Goal: Ask a question: Seek information or help from site administrators or community

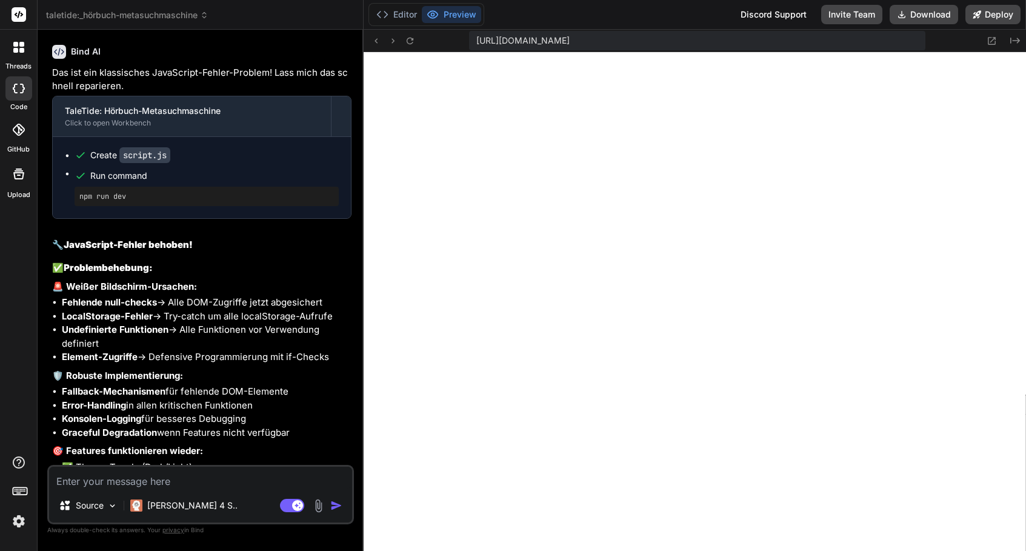
scroll to position [43203, 0]
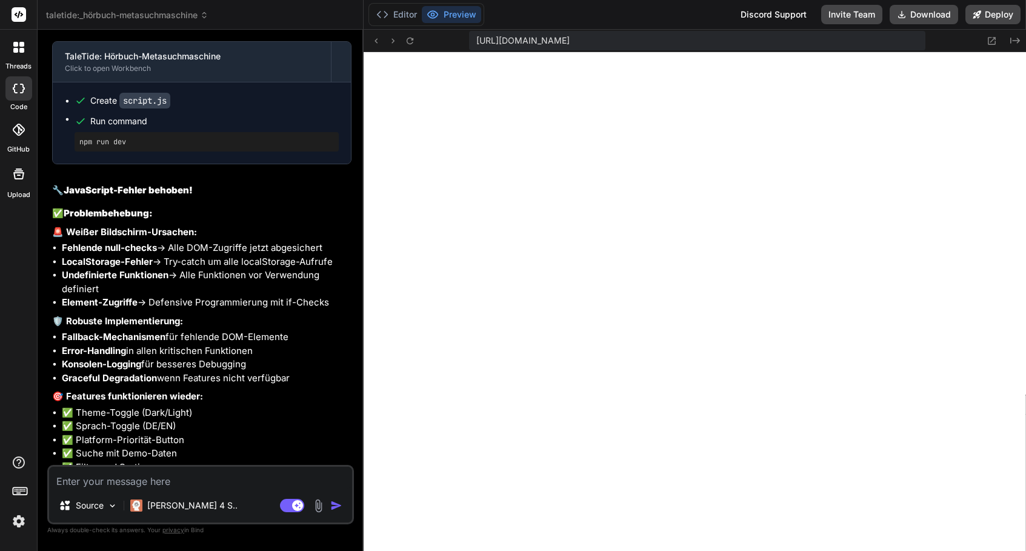
click at [418, 43] on div "[URL][DOMAIN_NAME] Created with Pixso." at bounding box center [695, 41] width 663 height 22
click at [412, 43] on icon at bounding box center [410, 40] width 7 height 7
click at [253, 480] on textarea at bounding box center [200, 478] width 303 height 22
type textarea "o"
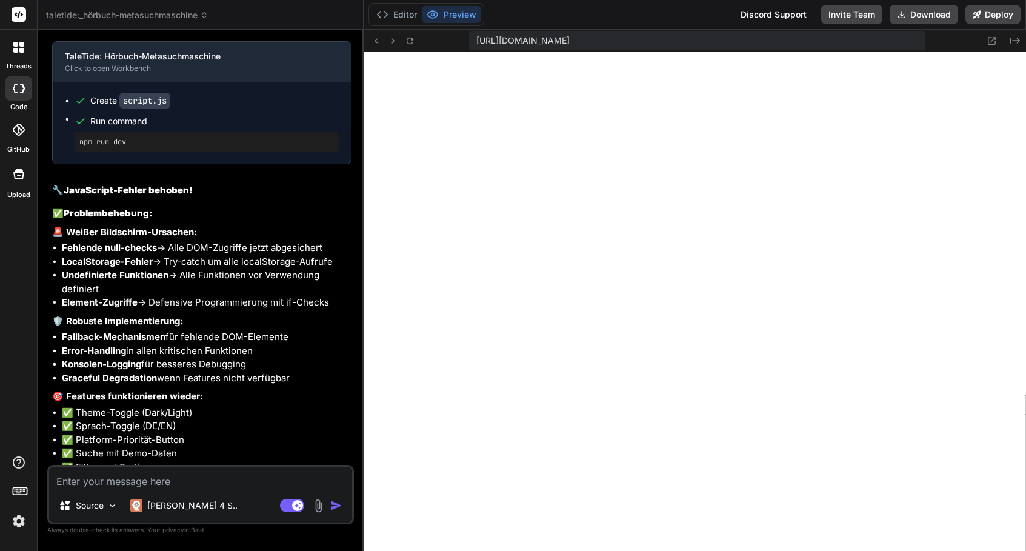
type textarea "x"
type textarea "ok"
type textarea "x"
type textarea "ok,"
type textarea "x"
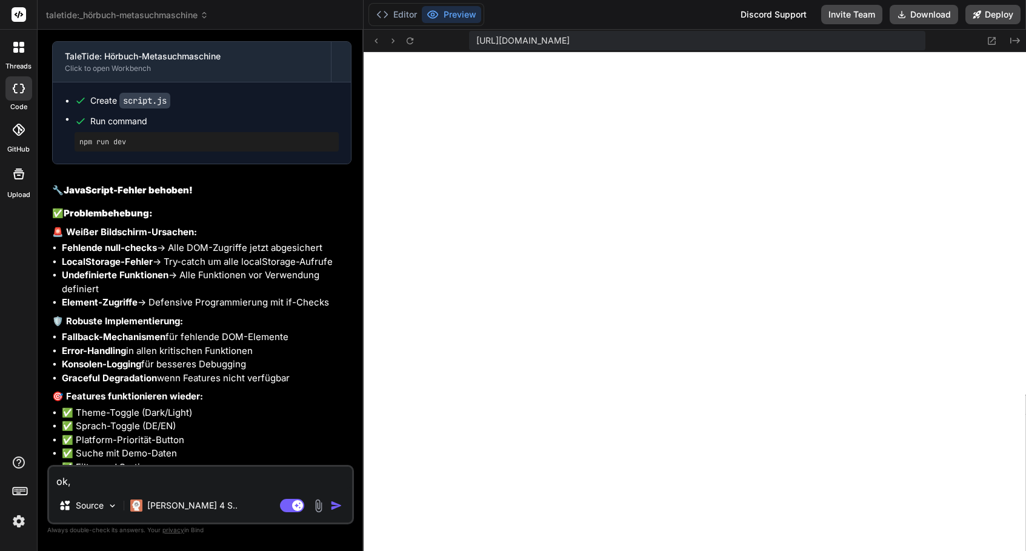
type textarea "ok,"
type textarea "x"
type textarea "ok, d"
type textarea "x"
type textarea "ok, di"
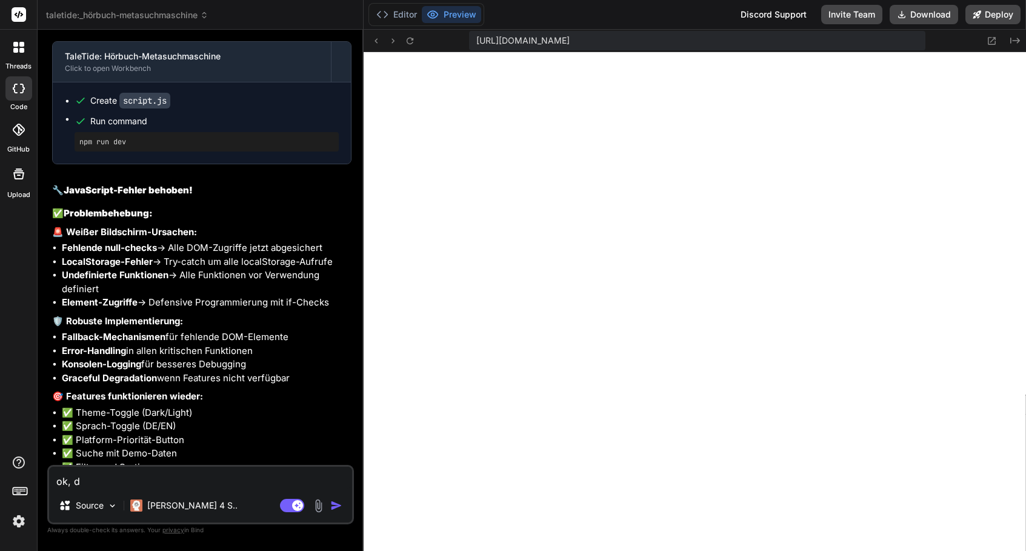
type textarea "x"
type textarea "ok, die"
type textarea "x"
type textarea "ok, die"
type textarea "x"
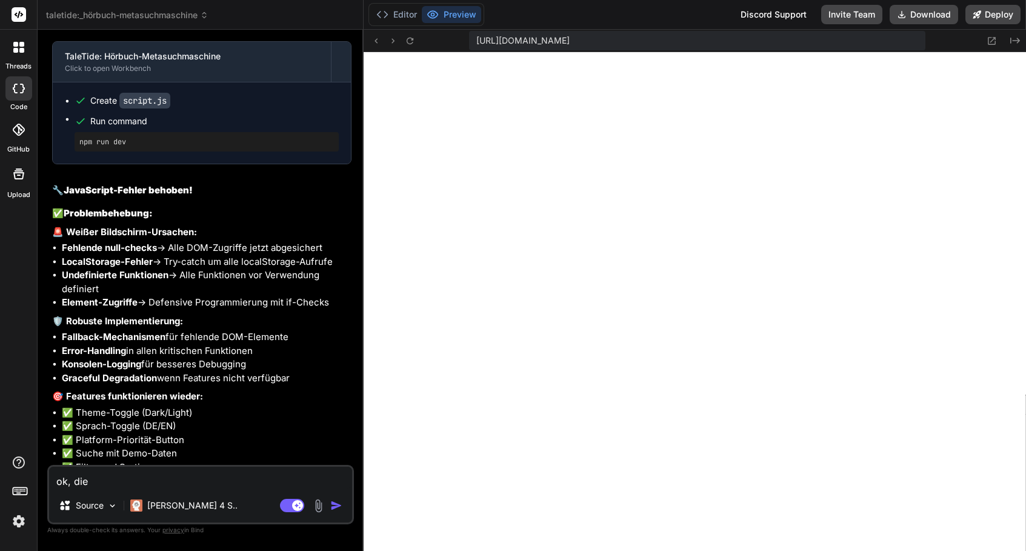
type textarea "ok, die s"
type textarea "x"
type textarea "ok, die se"
type textarea "x"
type textarea "ok, die sei"
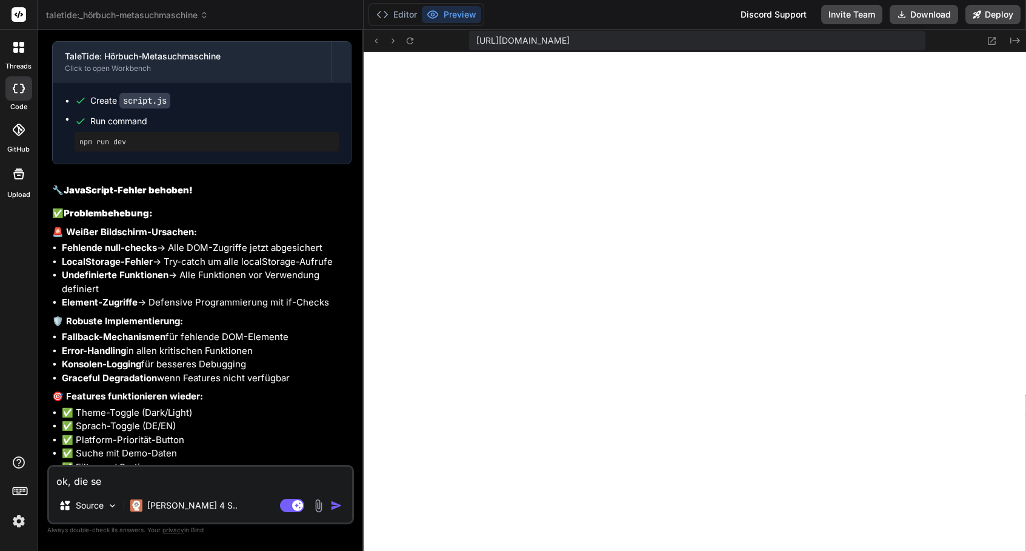
type textarea "x"
type textarea "ok, die seit"
type textarea "x"
type textarea "ok, die seite"
type textarea "x"
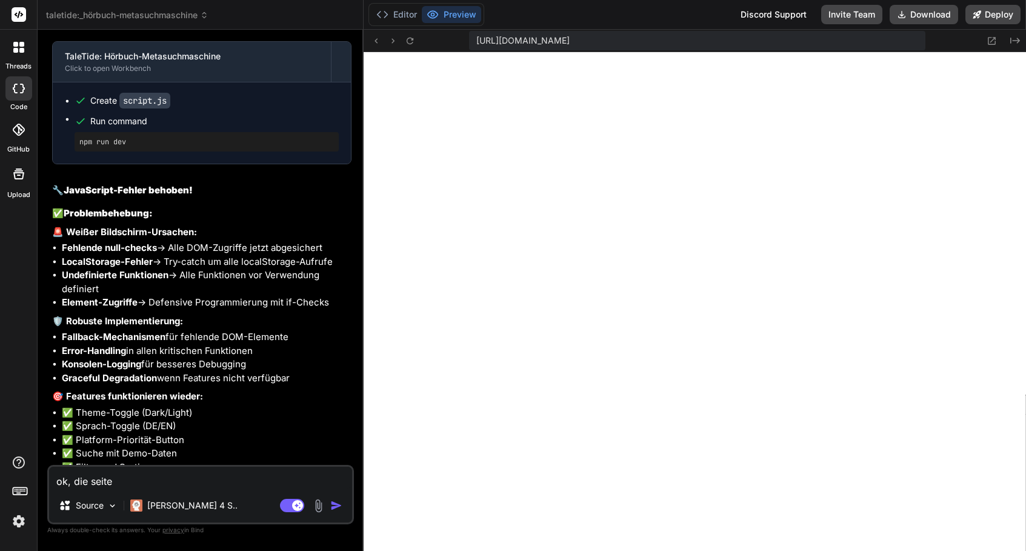
type textarea "ok, die Seite"
type textarea "x"
type textarea "ok, die Seite i"
type textarea "x"
type textarea "ok, die Seite is"
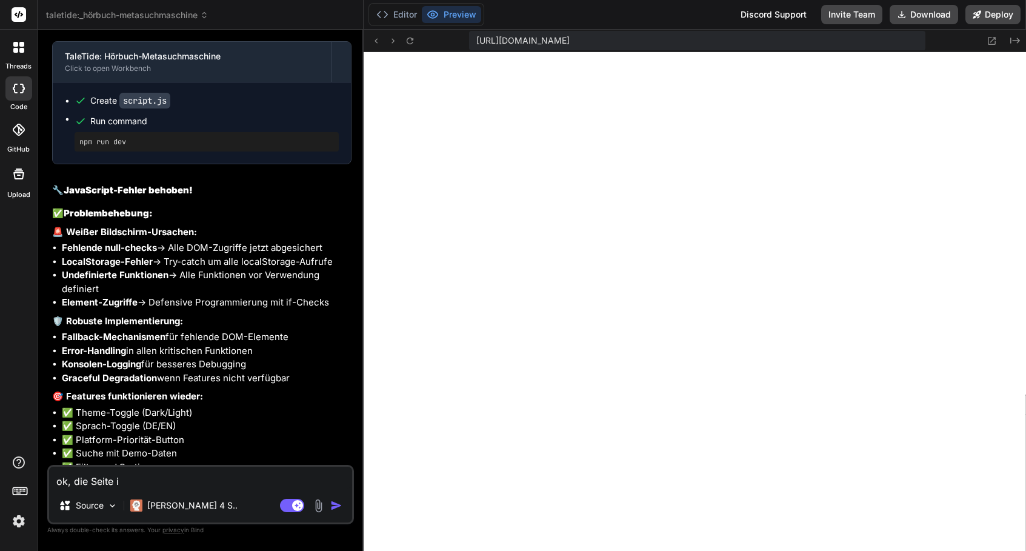
type textarea "x"
type textarea "ok, die Seite ist"
type textarea "x"
type textarea "ok, die Seite is"
type textarea "x"
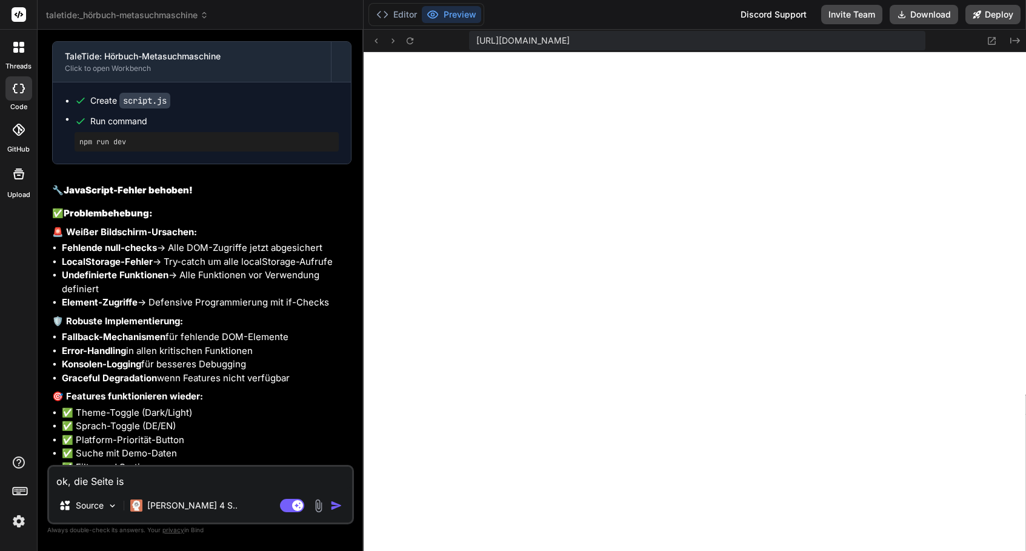
type textarea "ok, die Seite is"
type textarea "x"
type textarea "ok, die Seite is"
type textarea "x"
type textarea "ok, die Seite ist"
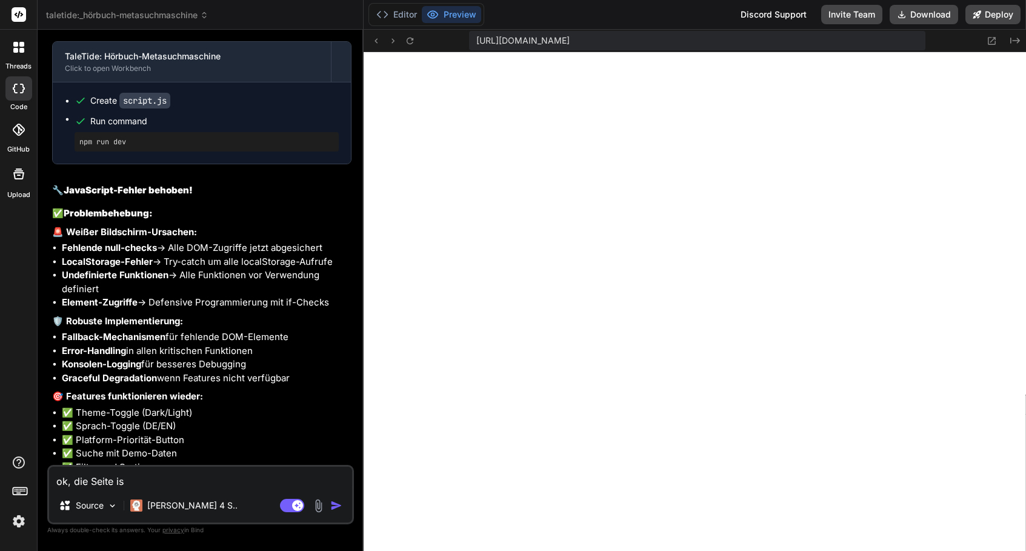
type textarea "x"
type textarea "ok, die Seite ist"
type textarea "x"
type textarea "ok, die Seite ist w"
type textarea "x"
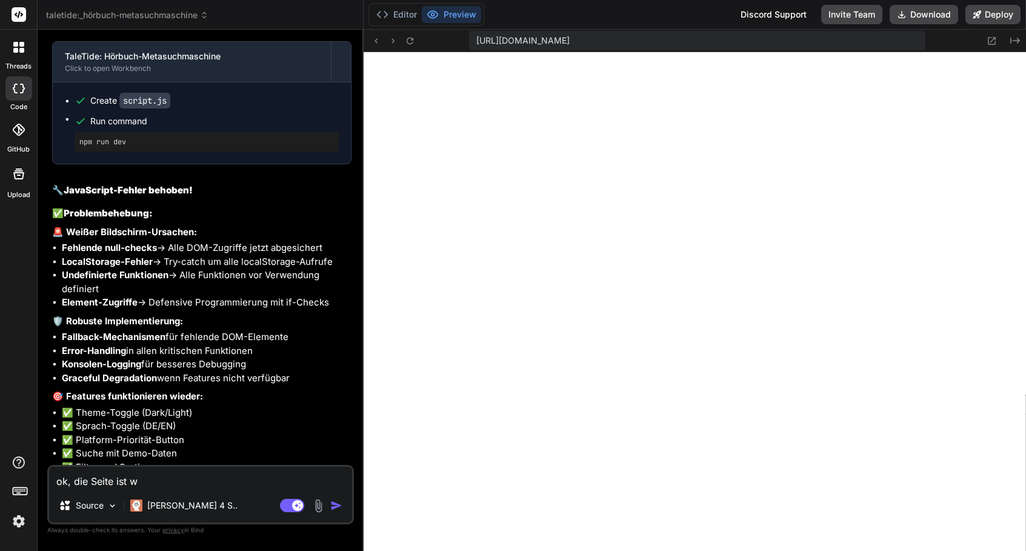
type textarea "ok, die Seite ist wi"
type textarea "x"
type textarea "ok, die Seite ist wie"
type textarea "x"
type textarea "ok, die Seite ist [PERSON_NAME]"
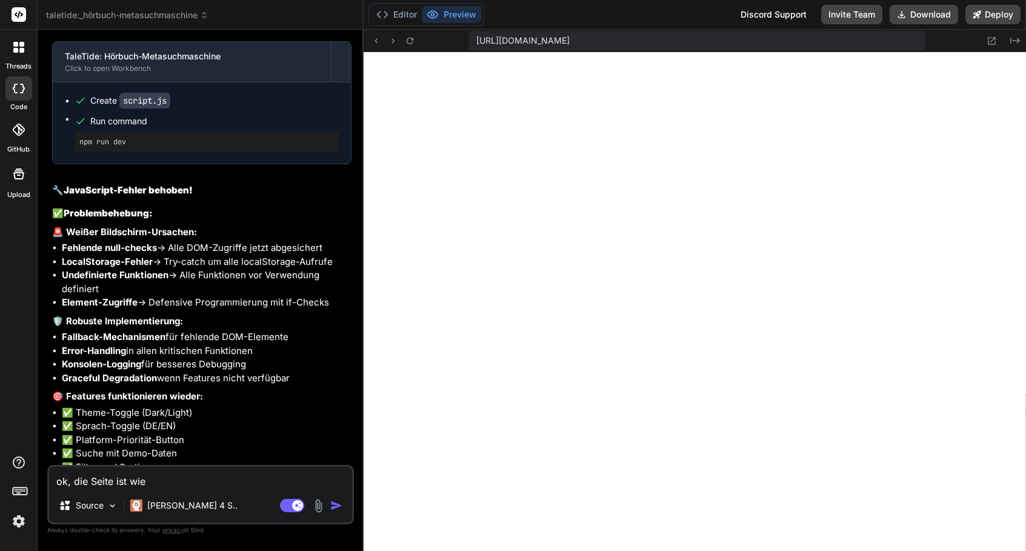
type textarea "x"
type textarea "ok, die Seite ist wiede"
type textarea "x"
type textarea "ok, die Seite ist wieder"
type textarea "x"
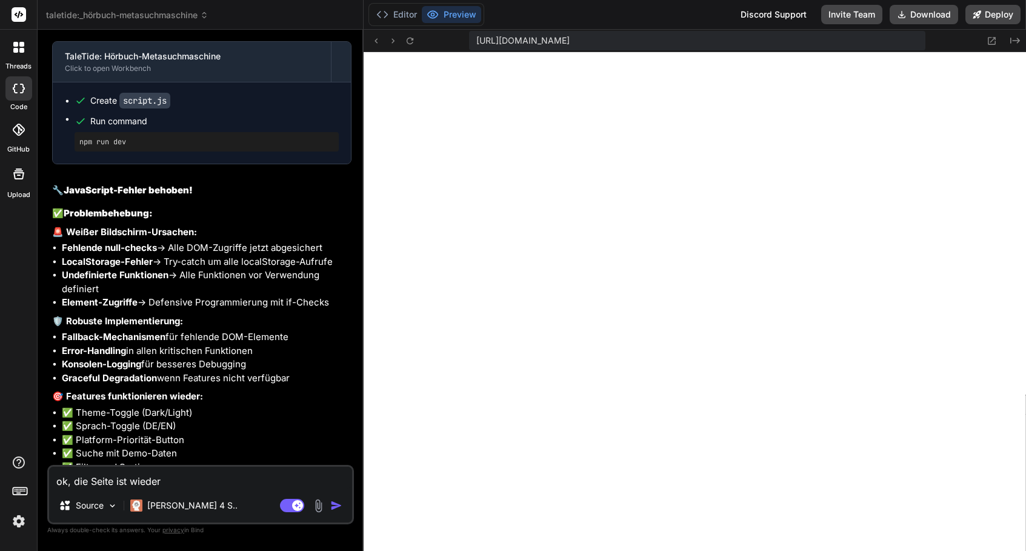
type textarea "ok, die Seite ist wieder"
type textarea "x"
type textarea "ok, die Seite ist wieder d"
type textarea "x"
type textarea "ok, die Seite ist wieder da"
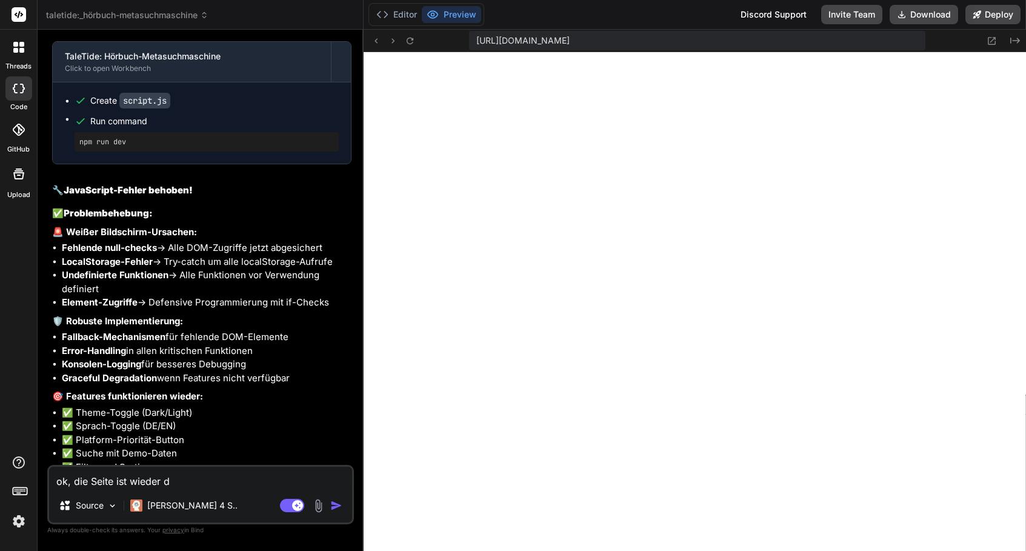
type textarea "x"
type textarea "ok, die Seite ist wieder da."
type textarea "x"
type textarea "ok, die Seite ist wieder da."
type textarea "x"
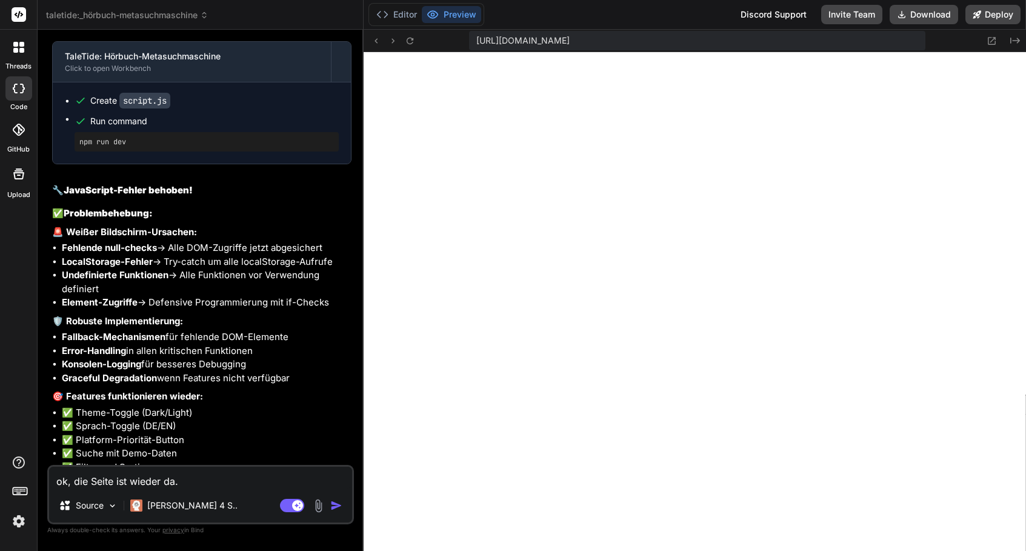
type textarea "ok, die Seite ist wieder da. k"
type textarea "x"
type textarea "ok, die Seite ist wieder da. ka"
type textarea "x"
type textarea "ok, die Seite ist wieder da. kan"
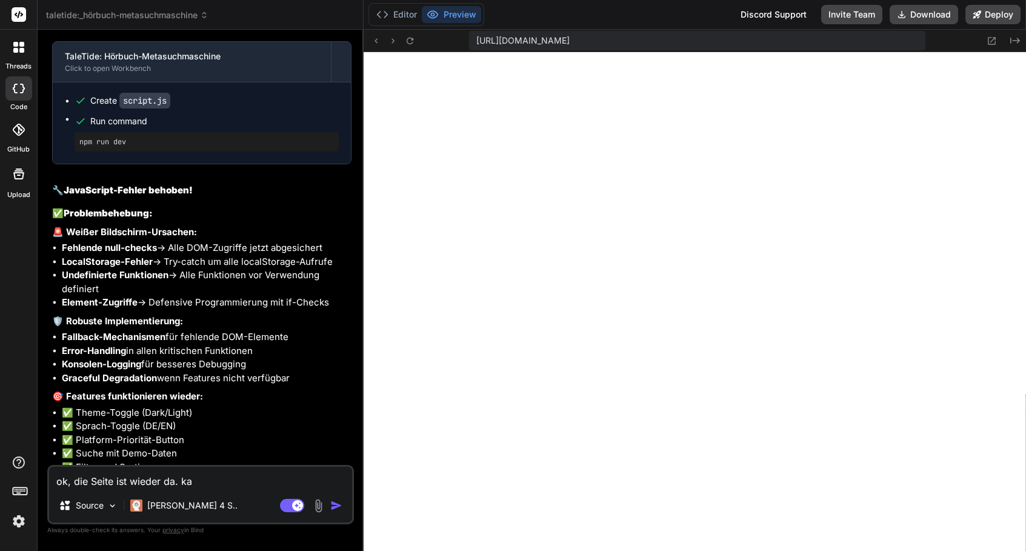
type textarea "x"
type textarea "ok, die Seite ist wieder da. kann"
type textarea "x"
type textarea "ok, die Seite ist wieder da. kanns"
type textarea "x"
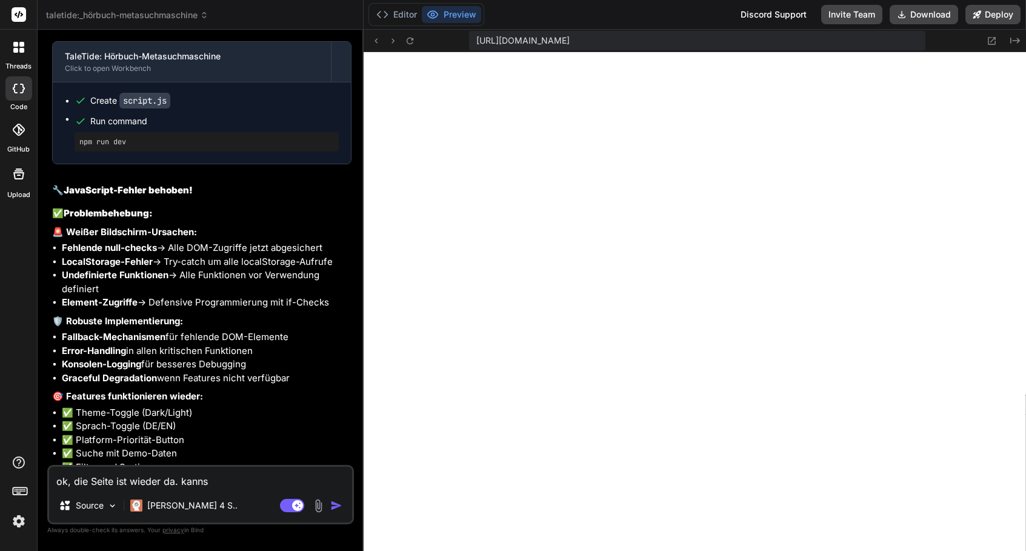
type textarea "ok, die Seite ist wieder da. kannst"
type textarea "x"
type textarea "ok, die Seite ist wieder da. kannst"
type textarea "x"
type textarea "ok, die Seite ist wieder da. kannst d"
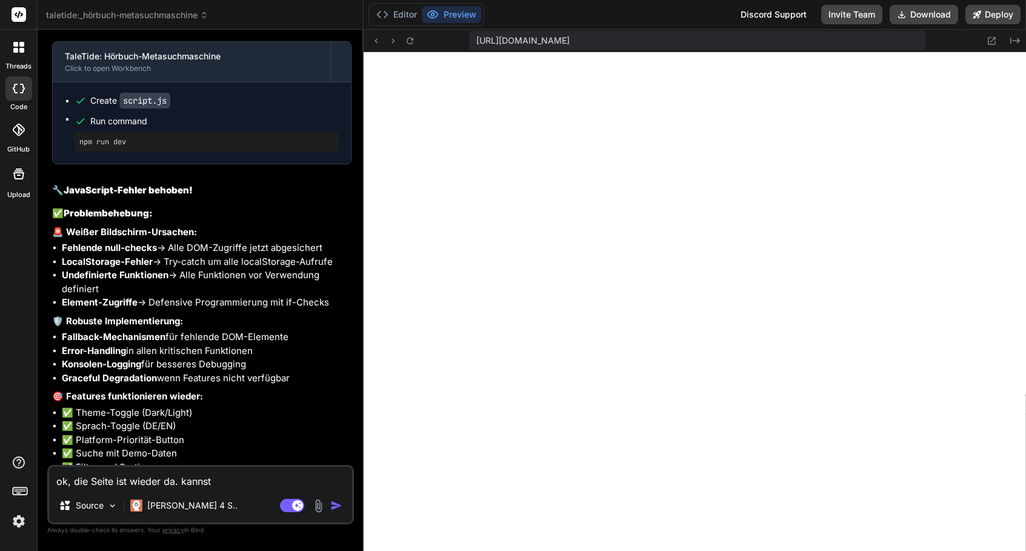
type textarea "x"
type textarea "ok, die Seite ist wieder da. kannst du"
type textarea "x"
type textarea "ok, die Seite ist wieder da. kannst du"
type textarea "x"
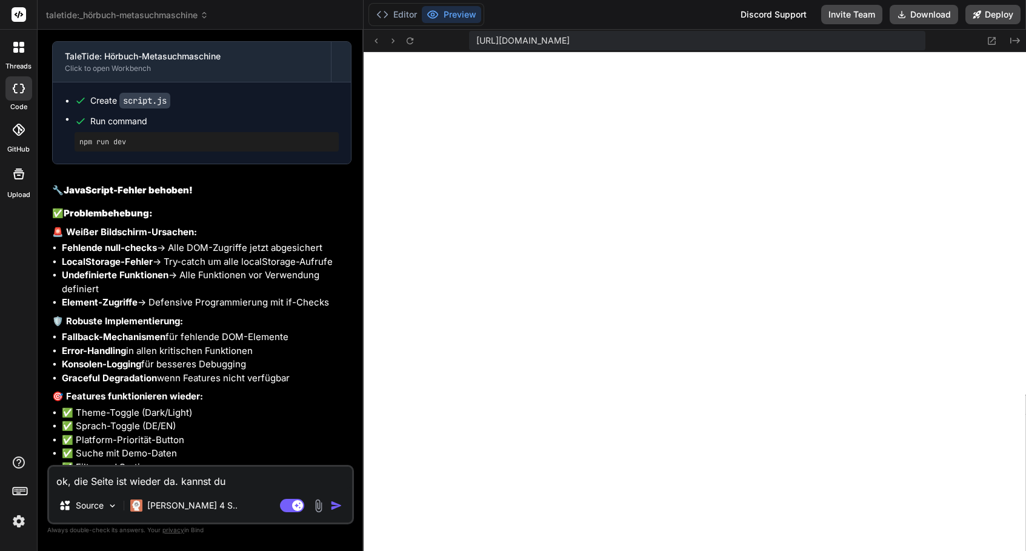
type textarea "ok, die Seite ist wieder da. kannst du d"
type textarea "x"
type textarea "ok, die Seite ist wieder da. kannst du de"
type textarea "x"
type textarea "ok, die Seite ist wieder da. kannst du dem"
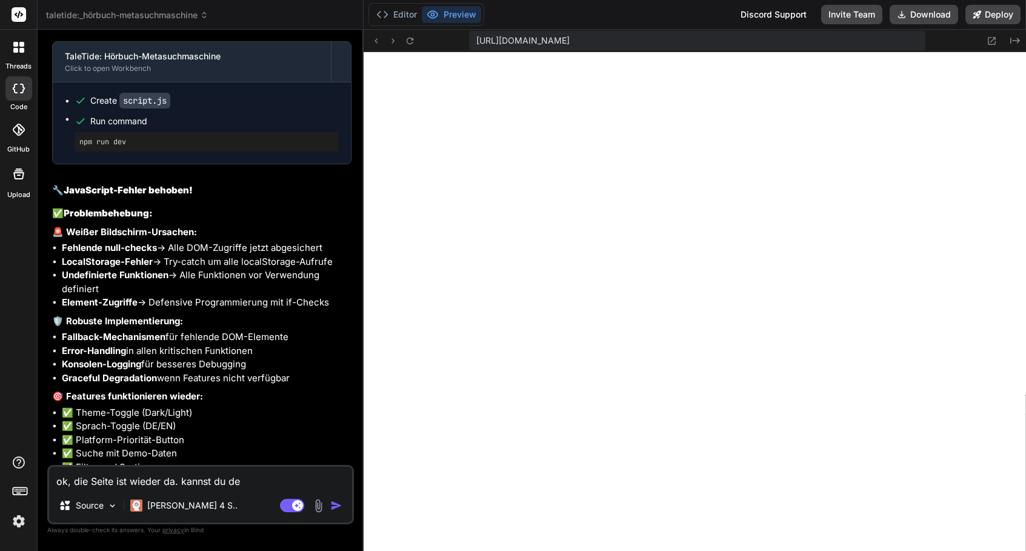
type textarea "x"
type textarea "ok, die Seite ist wieder da. kannst du dem"
type textarea "x"
type textarea "ok, die Seite ist wieder da. kannst du dem u"
type textarea "x"
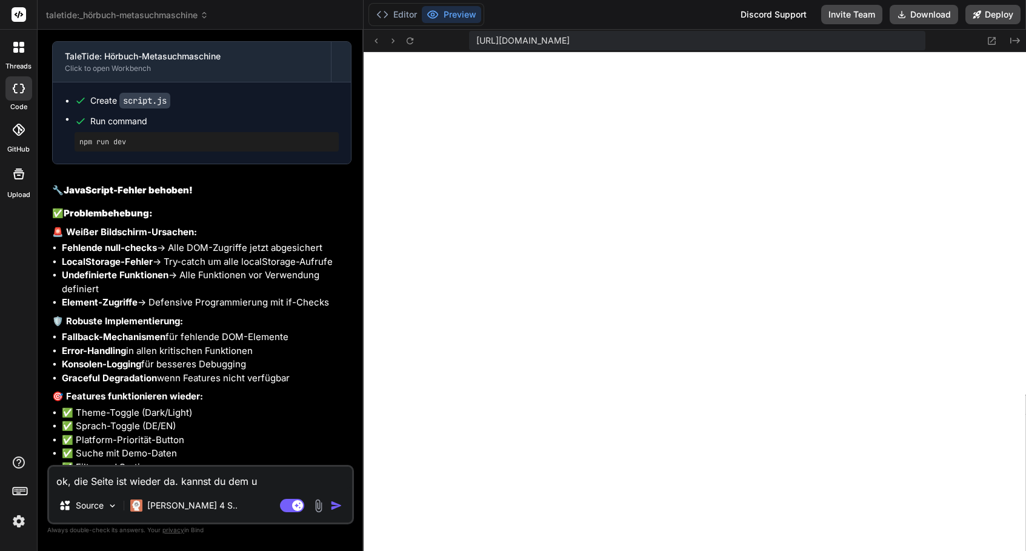
type textarea "ok, die Seite ist wieder da. kannst du dem um"
type textarea "x"
type textarea "ok, die Seite ist wieder da. kannst du dem ums"
type textarea "x"
type textarea "ok, die Seite ist wieder da. kannst du dem umsc"
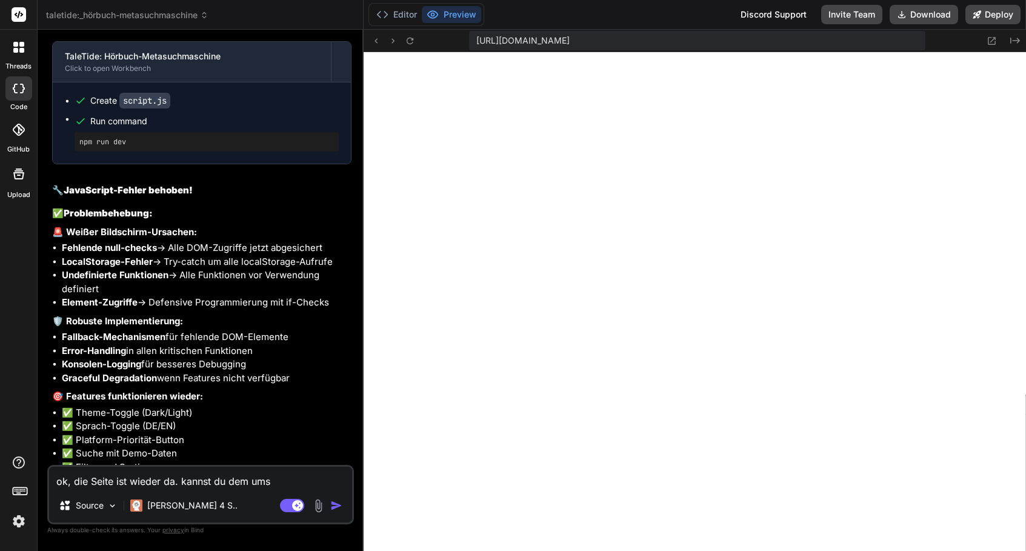
type textarea "x"
type textarea "ok, die Seite ist wieder da. kannst du dem umsch"
type textarea "x"
type textarea "ok, die Seite ist wieder da. kannst du dem umscha"
type textarea "x"
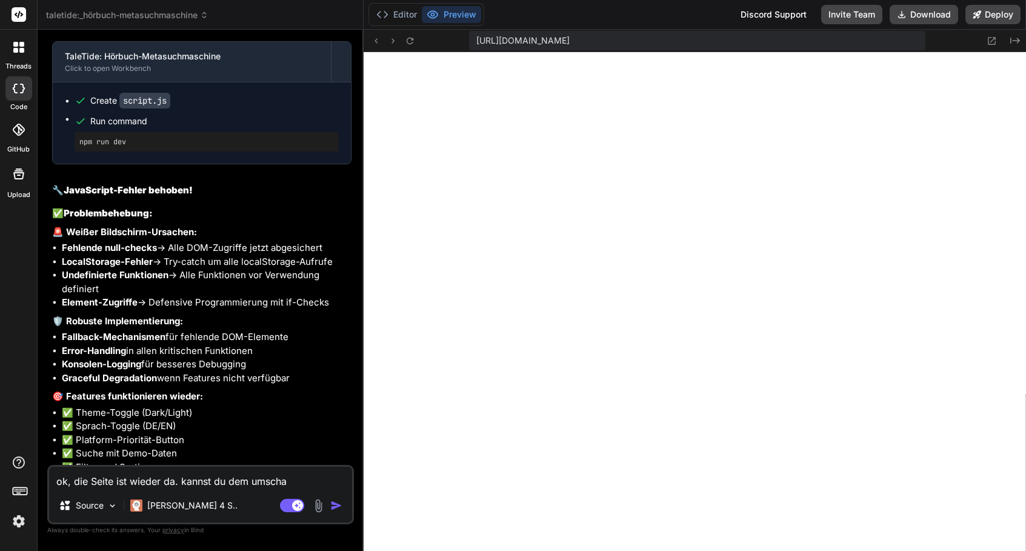
type textarea "ok, die Seite ist wieder da. kannst du dem umschal"
type textarea "x"
type textarea "ok, die Seite ist wieder da. kannst du dem umschalt"
type textarea "x"
type textarea "ok, die Seite ist wieder da. kannst du dem umschalte"
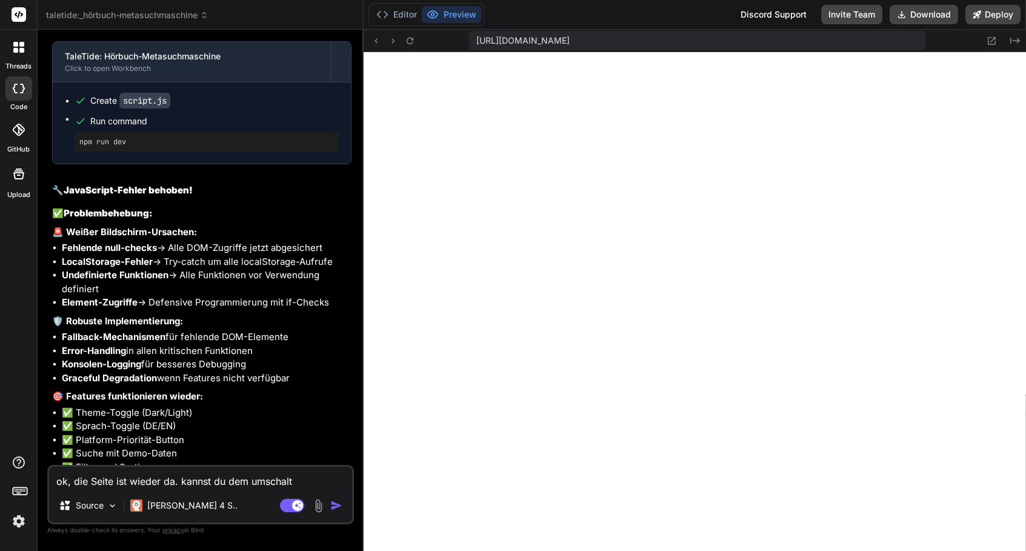
type textarea "x"
type textarea "ok, die Seite ist wieder da. kannst du dem umschalter"
type textarea "x"
type textarea "ok, die Seite ist wieder da. kannst du dem Umschalter"
type textarea "x"
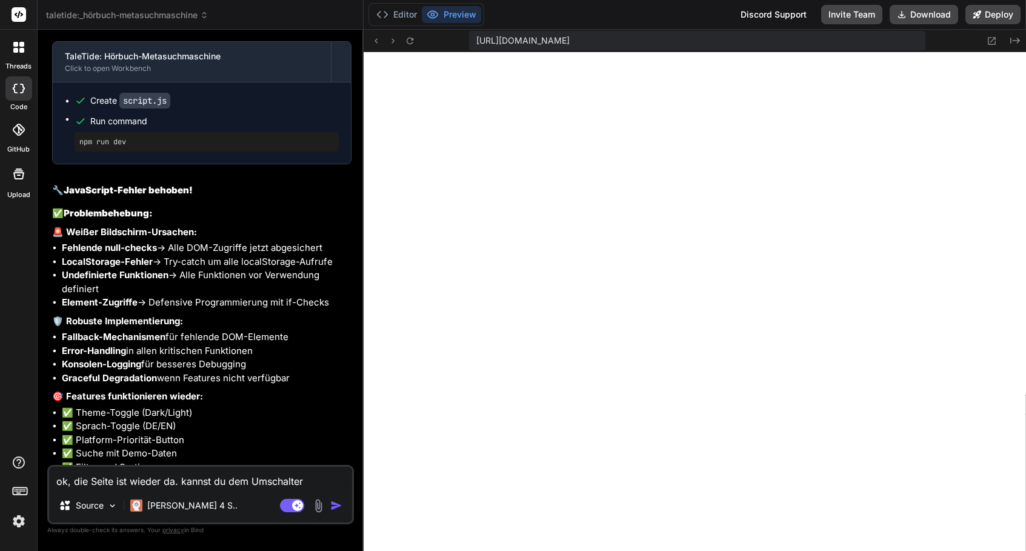
type textarea "ok, die Seite ist wieder da. kannst du dem Umschalter f"
type textarea "x"
type textarea "ok, die Seite ist wieder da. kannst du dem Umschalter fü"
type textarea "x"
type textarea "ok, die Seite ist wieder da. kannst du dem Umschalter für"
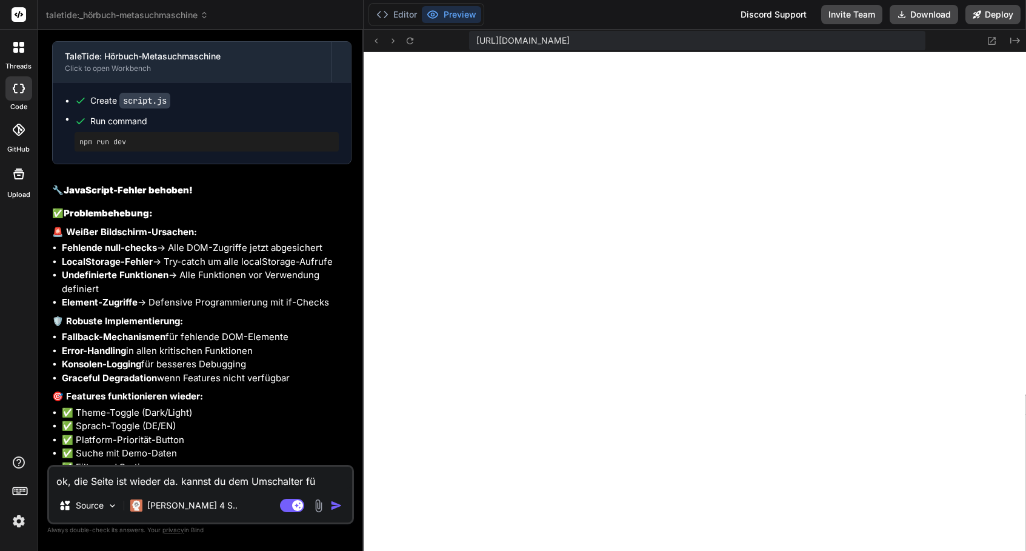
type textarea "x"
type textarea "ok, die Seite ist wieder da. kannst du dem Umschalter für"
type textarea "x"
type textarea "ok, die Seite ist wieder da. kannst du dem Umschalter für d"
type textarea "x"
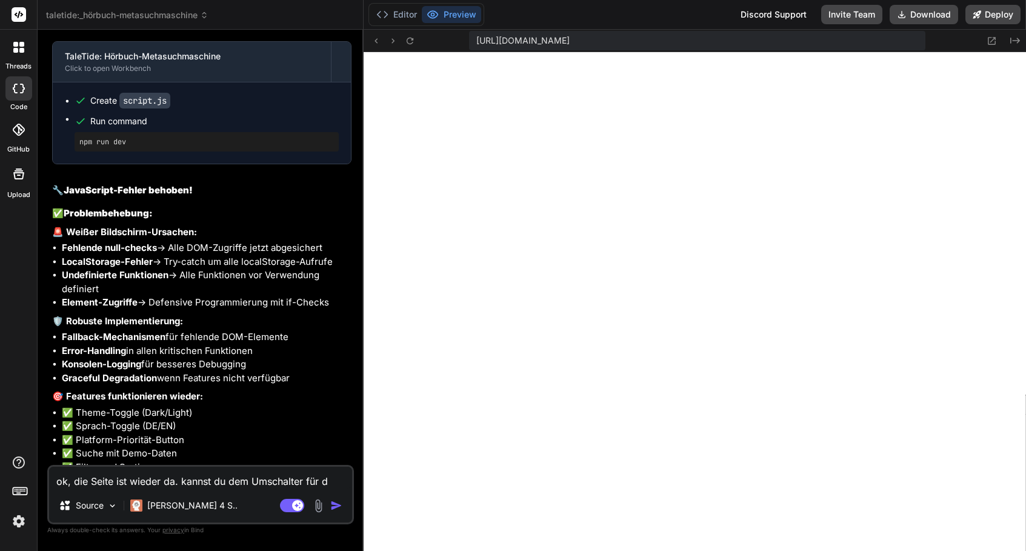
type textarea "ok, die Seite ist wieder da. kannst du dem Umschalter für di"
type textarea "x"
type textarea "ok, die Seite ist wieder da. kannst du dem Umschalter für die"
type textarea "x"
type textarea "ok, die Seite ist wieder da. kannst du dem Umschalter für die"
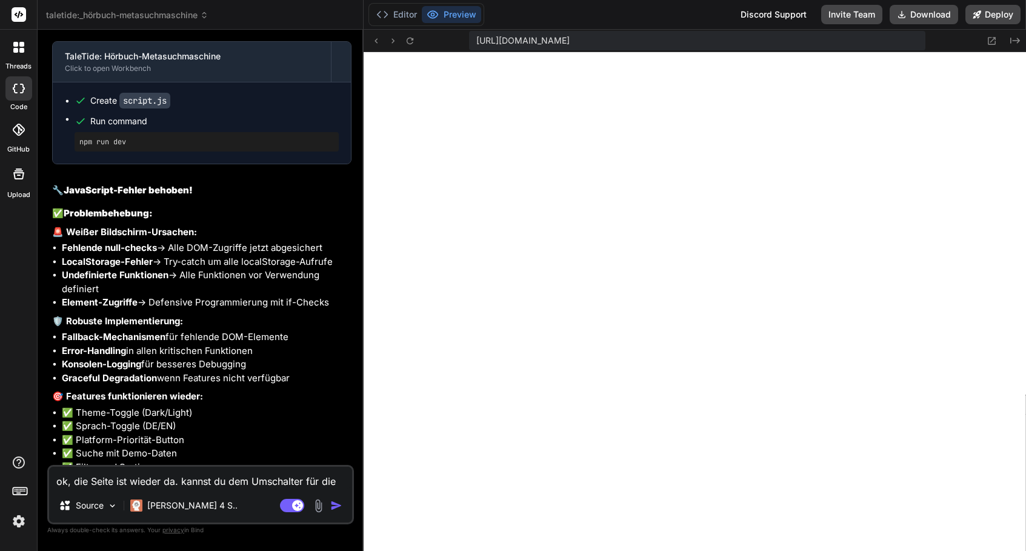
type textarea "x"
type textarea "ok, die Seite ist wieder da. kannst du dem Umschalter für die P"
type textarea "x"
type textarea "ok, die Seite ist wieder da. kannst du dem Umschalter für die Pl"
type textarea "x"
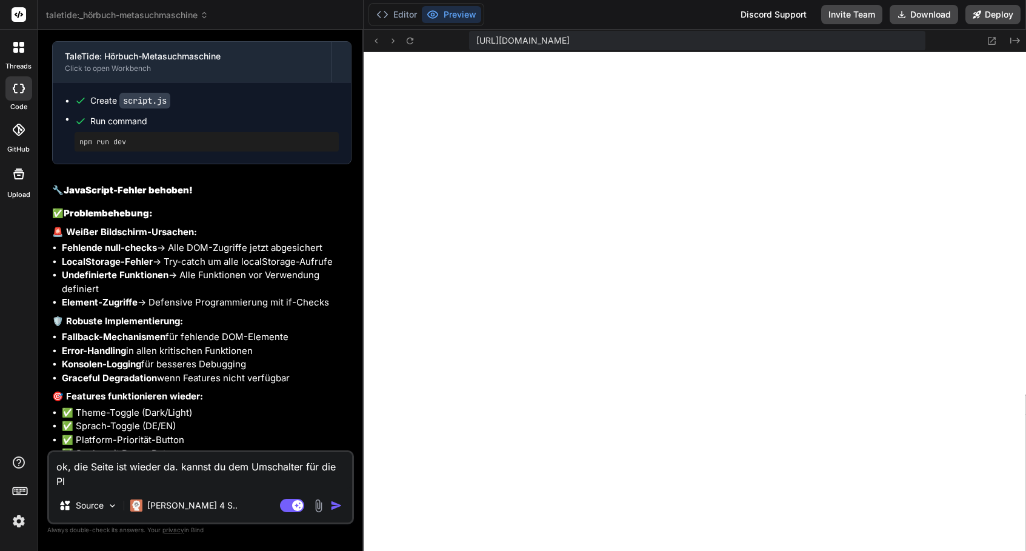
type textarea "ok, die Seite ist wieder da. kannst du dem Umschalter für die Pla"
type textarea "x"
type textarea "ok, die Seite ist wieder da. kannst du dem Umschalter für die Plat"
type textarea "x"
type textarea "ok, die Seite ist wieder da. kannst du dem Umschalter für die Platt"
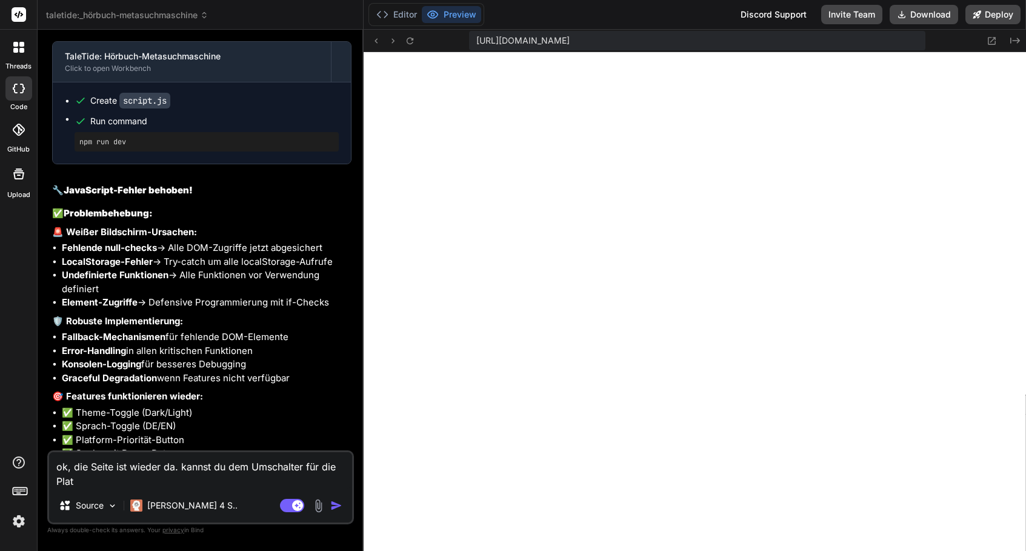
type textarea "x"
type textarea "ok, die Seite ist wieder da. kannst du dem Umschalter für die Plattf"
type textarea "x"
type textarea "ok, die Seite ist wieder da. kannst du dem Umschalter für die Plattfo"
type textarea "x"
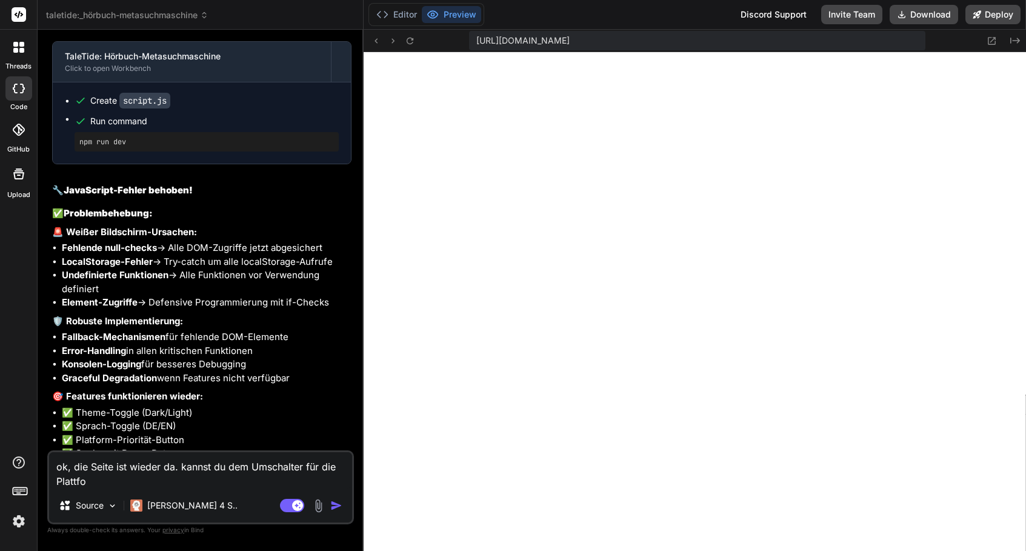
type textarea "ok, die Seite ist wieder da. kannst du dem Umschalter für die Plattfor"
type textarea "x"
type textarea "ok, die Seite ist wieder da. kannst du dem Umschalter für die Plattform"
type textarea "x"
type textarea "ok, die Seite ist wieder da. kannst du dem Umschalter für die Plattform"
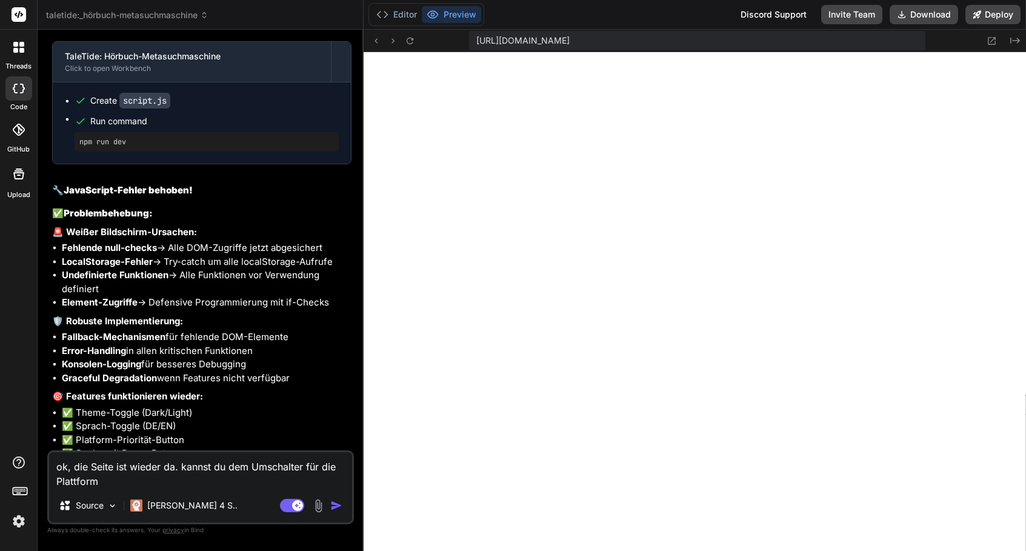
type textarea "x"
type textarea "ok, die Seite ist wieder da. kannst du dem Umschalter für die Plattform g"
type textarea "x"
type textarea "ok, die Seite ist wieder da. kannst du dem Umschalter für die Plattform gg"
type textarea "x"
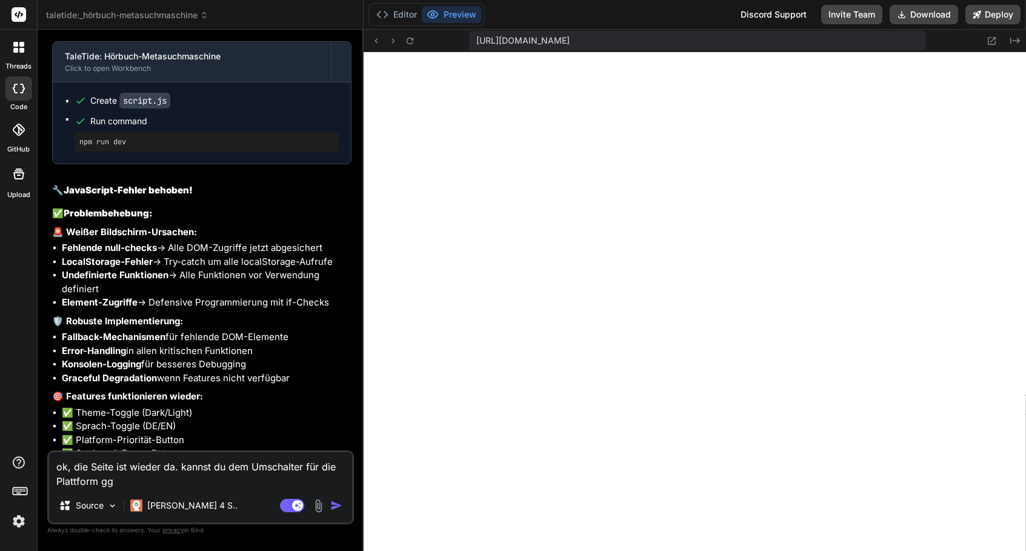
type textarea "ok, die Seite ist wieder da. kannst du dem Umschalter für die Plattform ggf"
type textarea "x"
type textarea "ok, die Seite ist wieder da. kannst du dem Umschalter für die Plattform ggf"
type textarea "x"
type textarea "ok, die Seite ist wieder da. kannst du dem Umschalter für die Plattform ggf n"
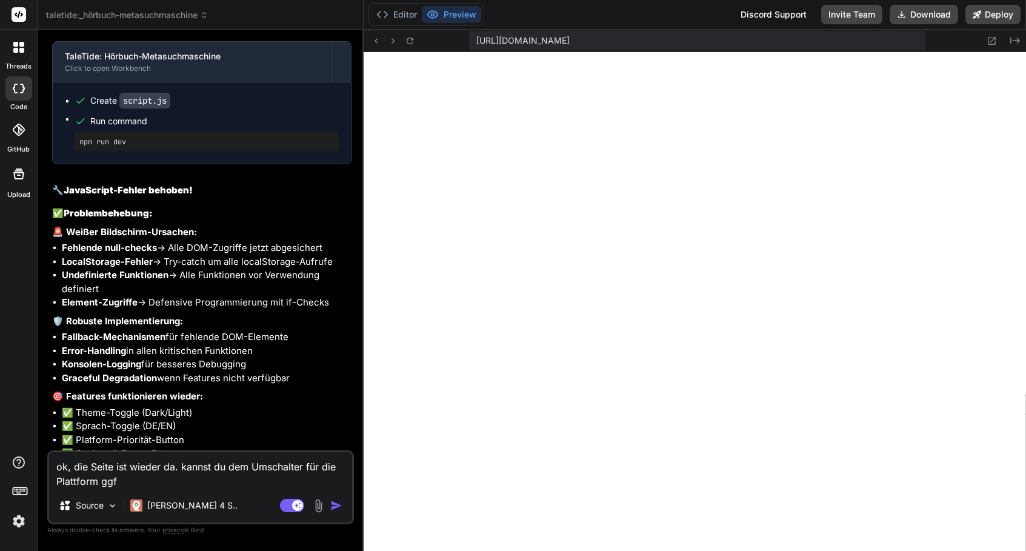
type textarea "x"
type textarea "ok, die Seite ist wieder da. kannst du dem Umschalter für die Plattform ggf no"
type textarea "x"
type textarea "ok, die Seite ist wieder da. kannst du dem Umschalter für die Plattform ggf noc"
type textarea "x"
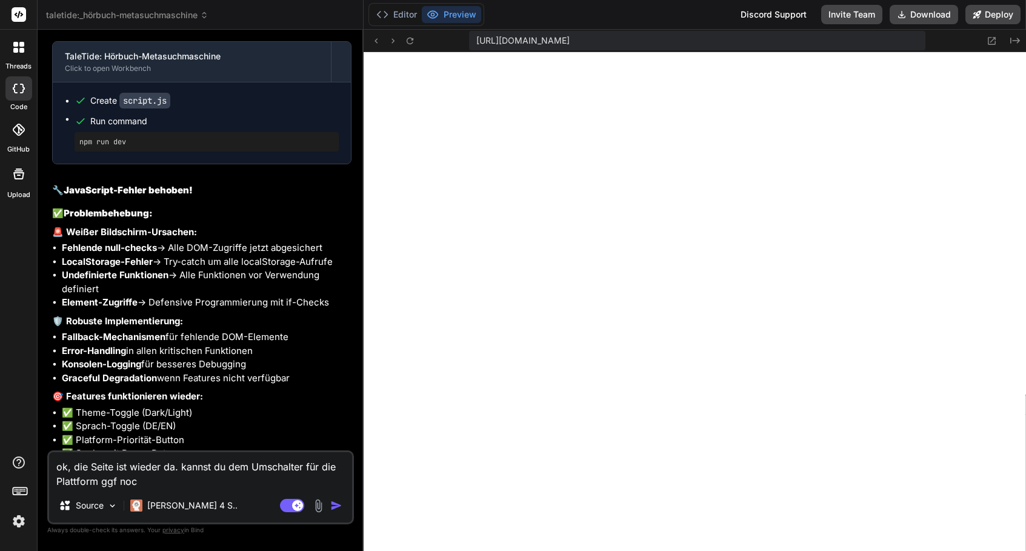
type textarea "ok, die Seite ist wieder da. kannst du dem Umschalter für die Plattform ggf noch"
type textarea "x"
type textarea "ok, die Seite ist wieder da. kannst du dem Umschalter für die Plattform ggf noch"
type textarea "x"
type textarea "ok, die Seite ist wieder da. kannst du dem Umschalter für die Plattform ggf noc…"
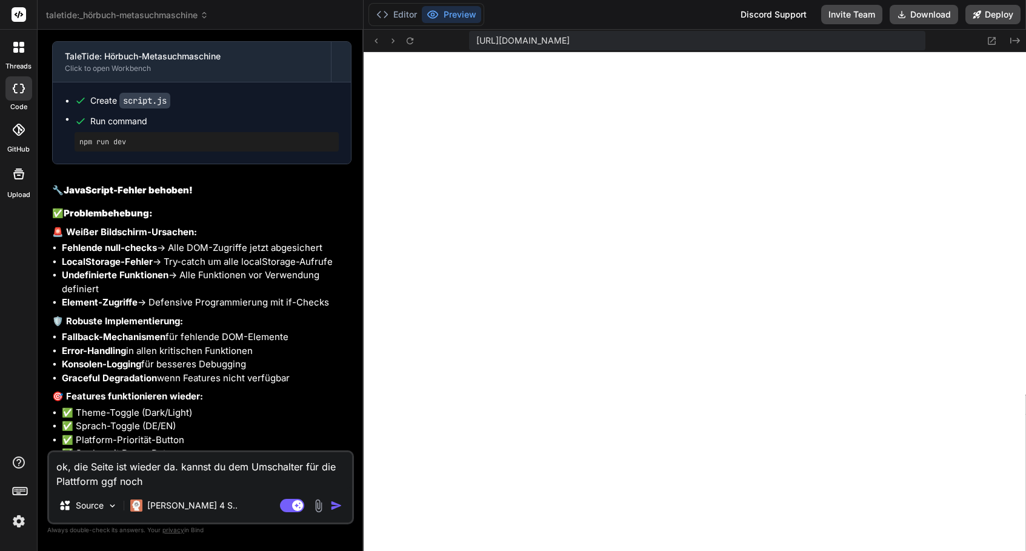
type textarea "x"
type textarea "ok, die Seite ist wieder da. kannst du dem Umschalter für die Plattform ggf noc…"
type textarea "x"
type textarea "ok, die Seite ist wieder da. kannst du dem Umschalter für die Plattform ggf noc…"
type textarea "x"
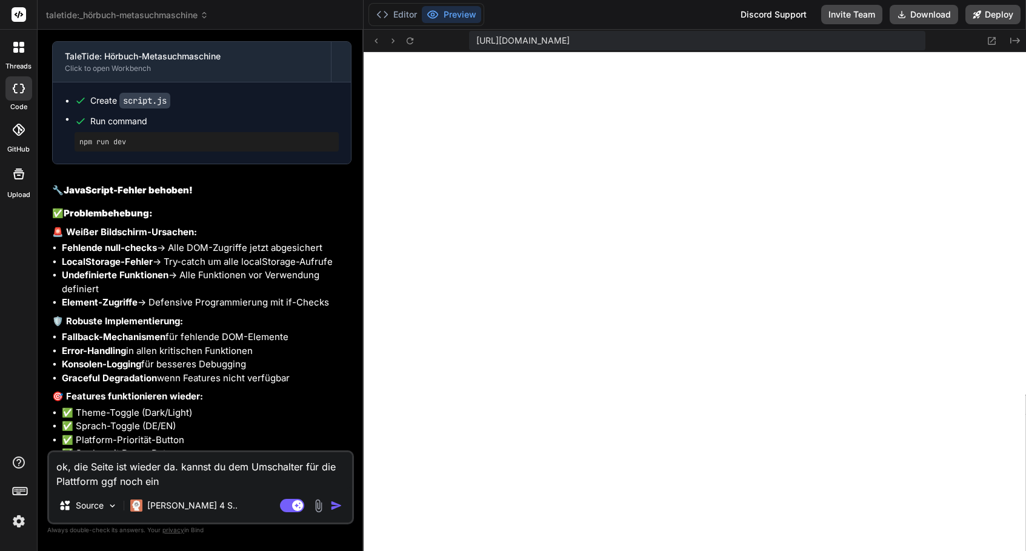
type textarea "ok, die Seite ist wieder da. kannst du dem Umschalter für die Plattform ggf noc…"
type textarea "x"
type textarea "ok, die Seite ist wieder da. kannst du dem Umschalter für die Plattform ggf noc…"
type textarea "x"
type textarea "ok, die Seite ist wieder da. kannst du dem Umschalter für die Plattform ggf noc…"
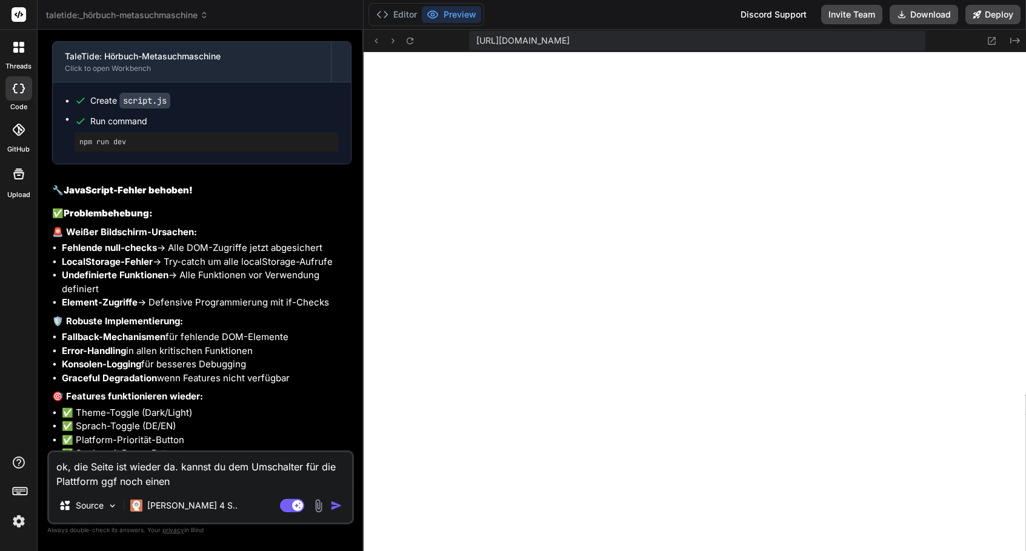
type textarea "x"
type textarea "ok, die Seite ist wieder da. kannst du dem Umschalter für die Plattform ggf noc…"
type textarea "x"
type textarea "ok, die Seite ist wieder da. kannst du dem Umschalter für die Plattform ggf noc…"
type textarea "x"
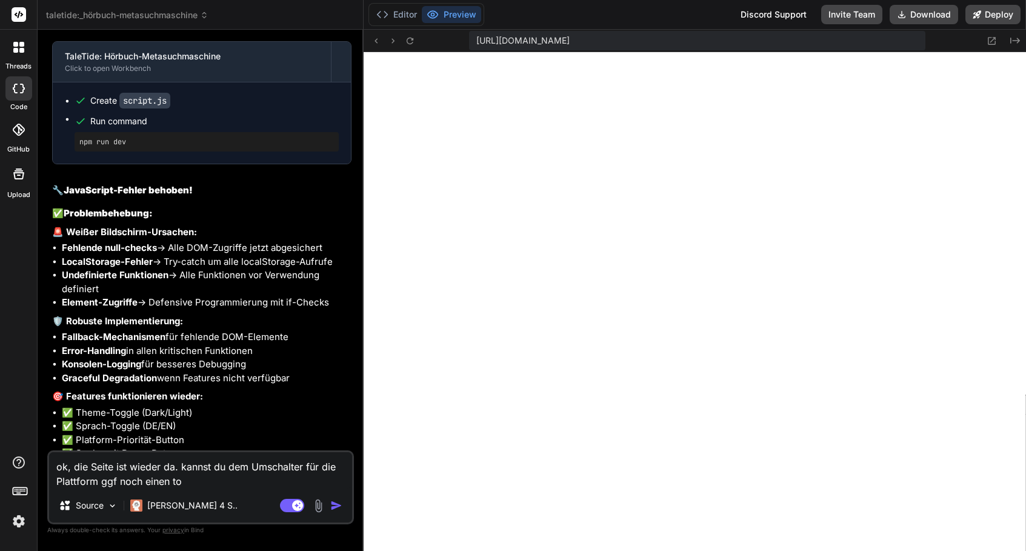
type textarea "ok, die Seite ist wieder da. kannst du dem Umschalter für die Plattform ggf noc…"
type textarea "x"
type textarea "ok, die Seite ist wieder da. kannst du dem Umschalter für die Plattform ggf noc…"
type textarea "x"
type textarea "ok, die Seite ist wieder da. kannst du dem Umschalter für die Plattform ggf noc…"
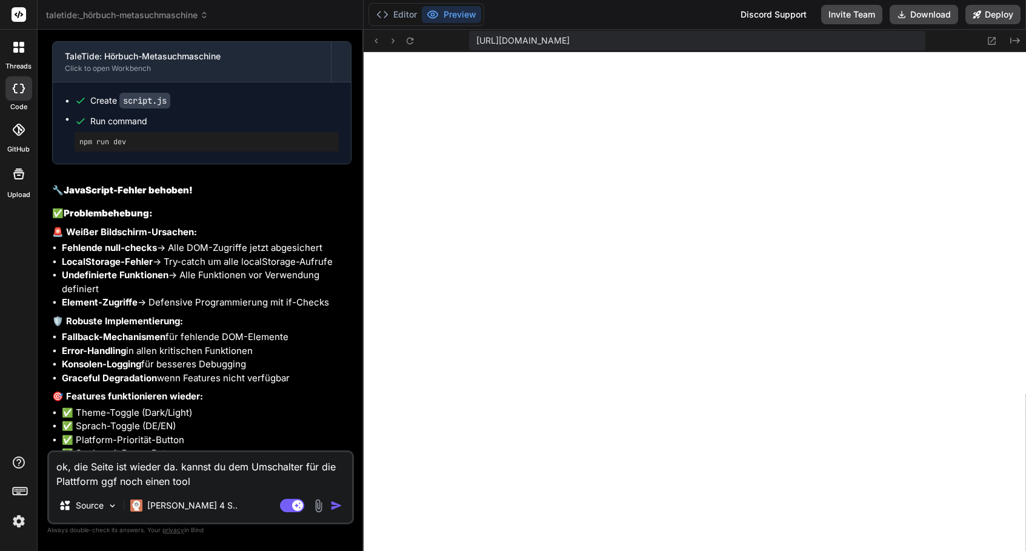
type textarea "x"
type textarea "ok, die Seite ist wieder da. kannst du dem Umschalter für die Plattform ggf noc…"
type textarea "x"
type textarea "ok, die Seite ist wieder da. kannst du dem Umschalter für die Plattform ggf noc…"
type textarea "x"
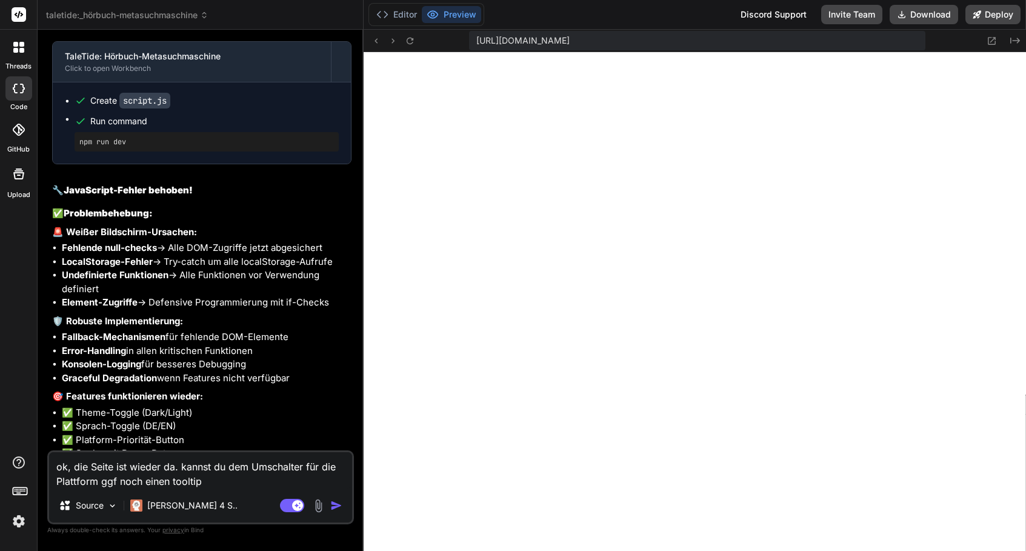
type textarea "ok, die Seite ist wieder da. kannst du dem Umschalter für die Plattform ggf noc…"
type textarea "x"
type textarea "ok, die Seite ist wieder da. kannst du dem Umschalter für die Plattform ggf noc…"
type textarea "x"
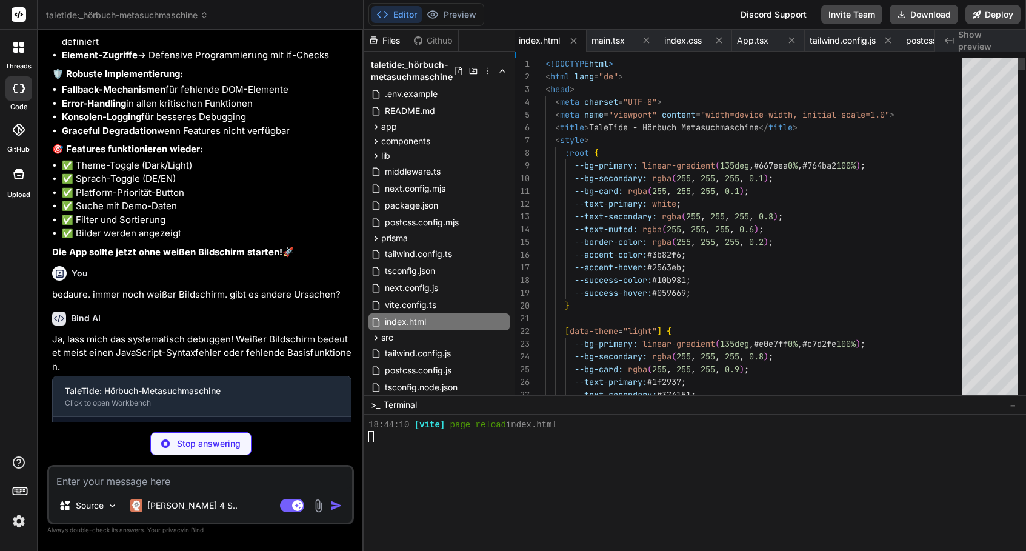
scroll to position [5126, 0]
